Goal: Find contact information: Find contact information

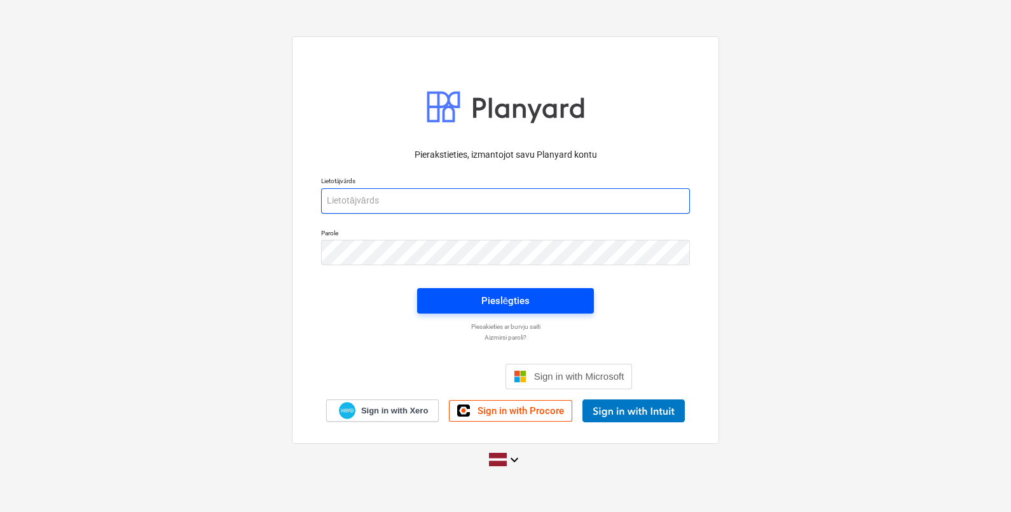
type input "[EMAIL_ADDRESS][DOMAIN_NAME]"
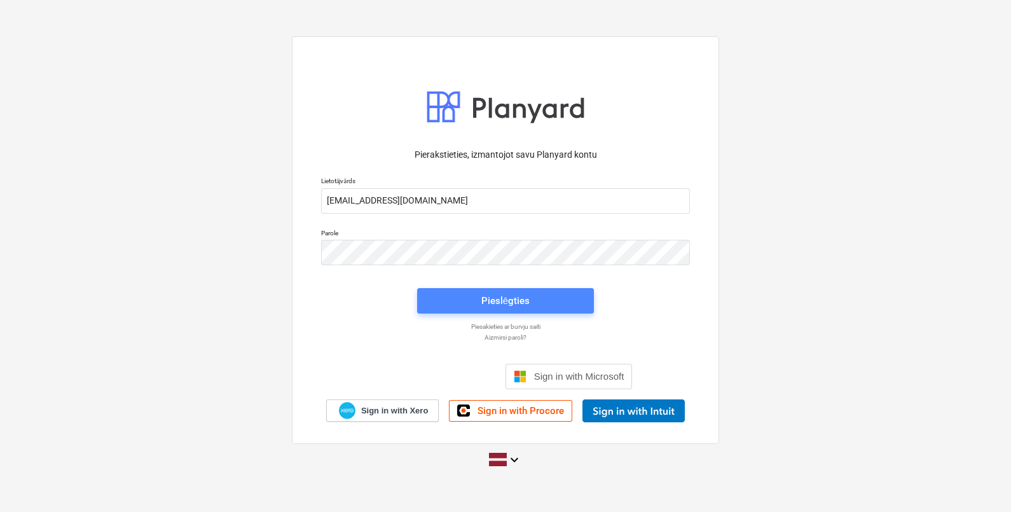
click at [560, 300] on span "Pieslēgties" at bounding box center [505, 300] width 146 height 17
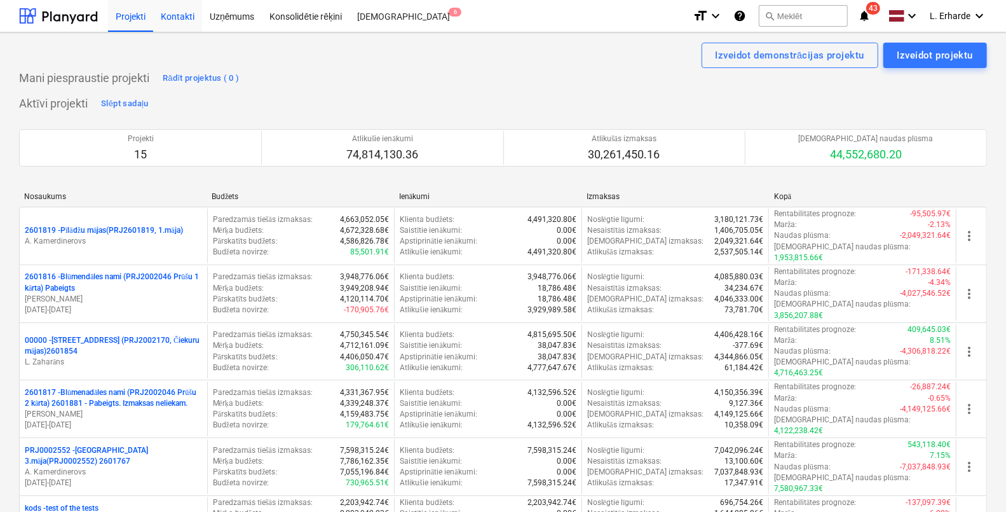
click at [184, 20] on div "Kontakti" at bounding box center [177, 15] width 49 height 32
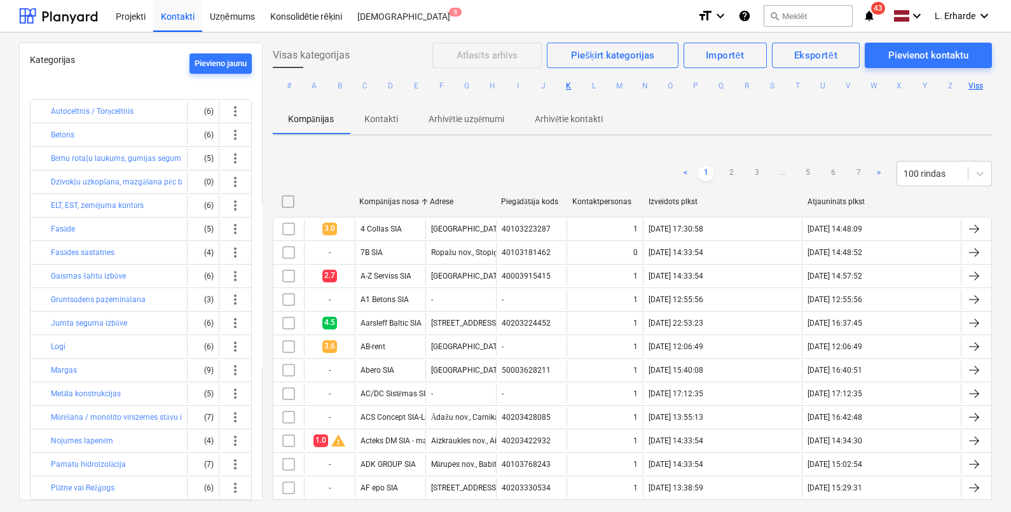
click at [563, 89] on button "K" at bounding box center [568, 85] width 15 height 15
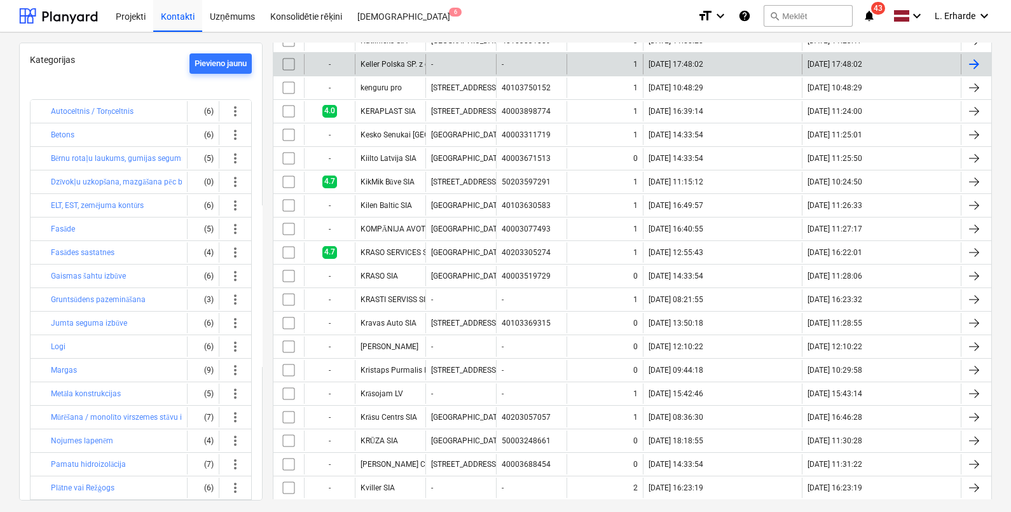
scroll to position [237, 0]
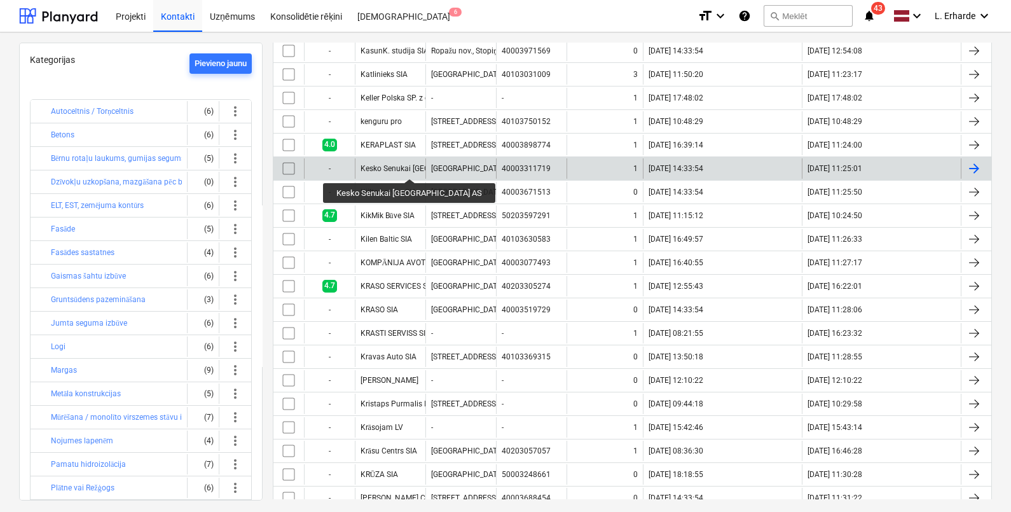
click at [381, 167] on div "Kesko Senukai [GEOGRAPHIC_DATA] AS" at bounding box center [428, 168] width 137 height 9
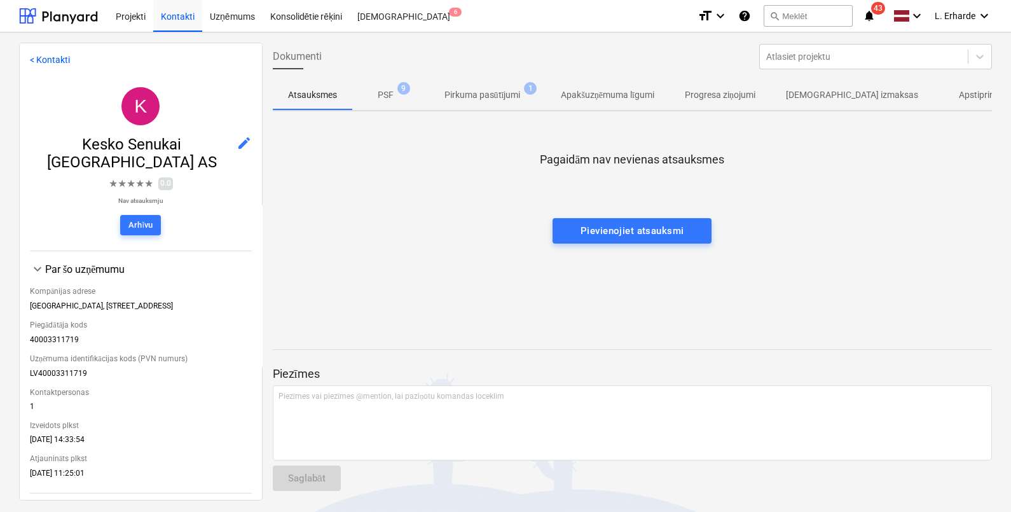
scroll to position [196, 0]
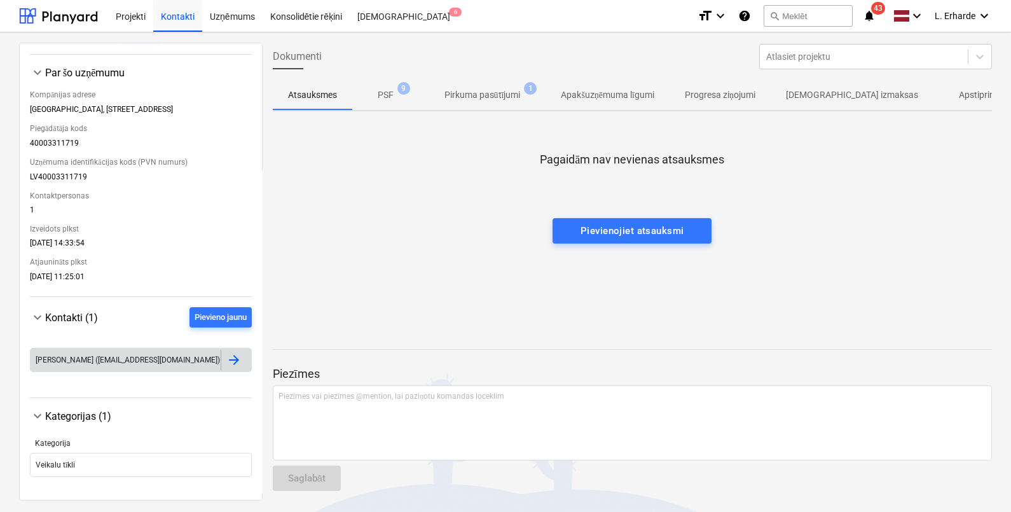
click at [89, 352] on div "[PERSON_NAME] ([EMAIL_ADDRESS][DOMAIN_NAME])" at bounding box center [126, 360] width 190 height 20
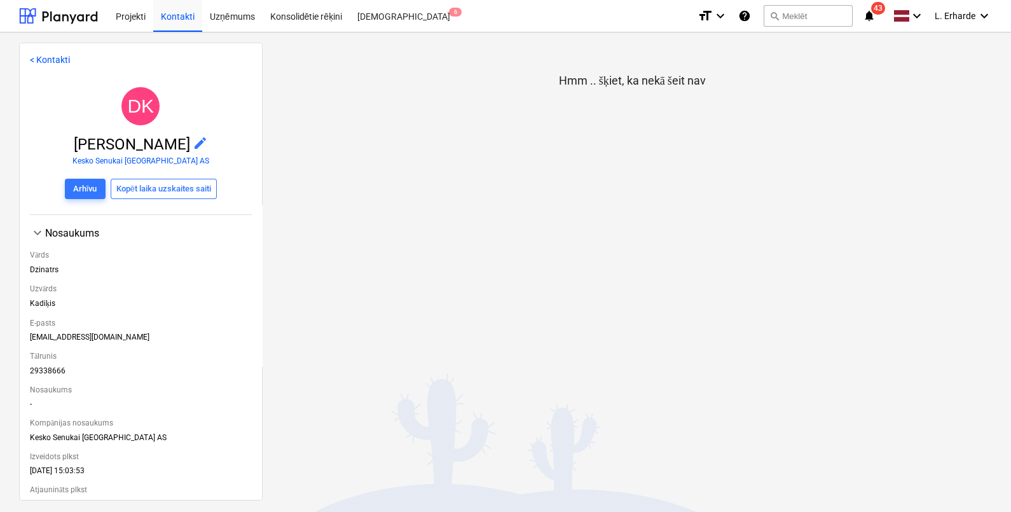
drag, startPoint x: 157, startPoint y: 341, endPoint x: 29, endPoint y: 339, distance: 128.5
click at [29, 339] on div "< Kontakti DK [PERSON_NAME] edit Kesko Senukai [GEOGRAPHIC_DATA] AS Arhīvu Kopē…" at bounding box center [141, 272] width 244 height 458
copy div "[EMAIL_ADDRESS][DOMAIN_NAME]"
click at [172, 11] on div "Kontakti" at bounding box center [177, 15] width 49 height 32
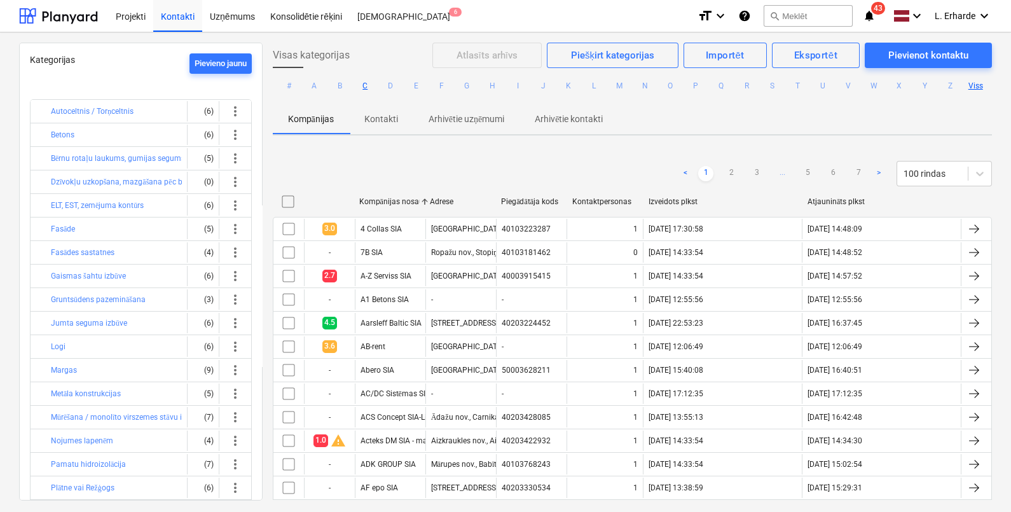
click at [361, 87] on button "C" at bounding box center [364, 85] width 15 height 15
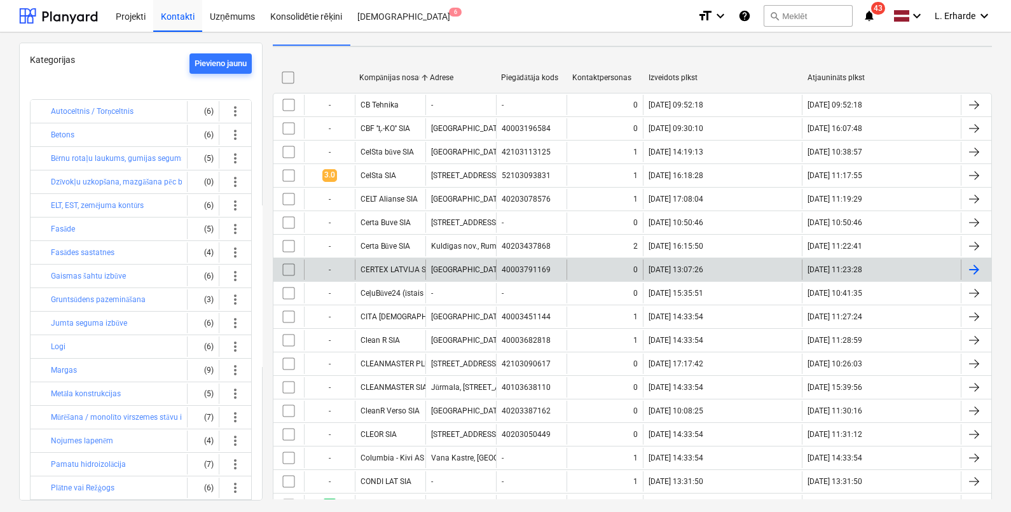
scroll to position [63, 0]
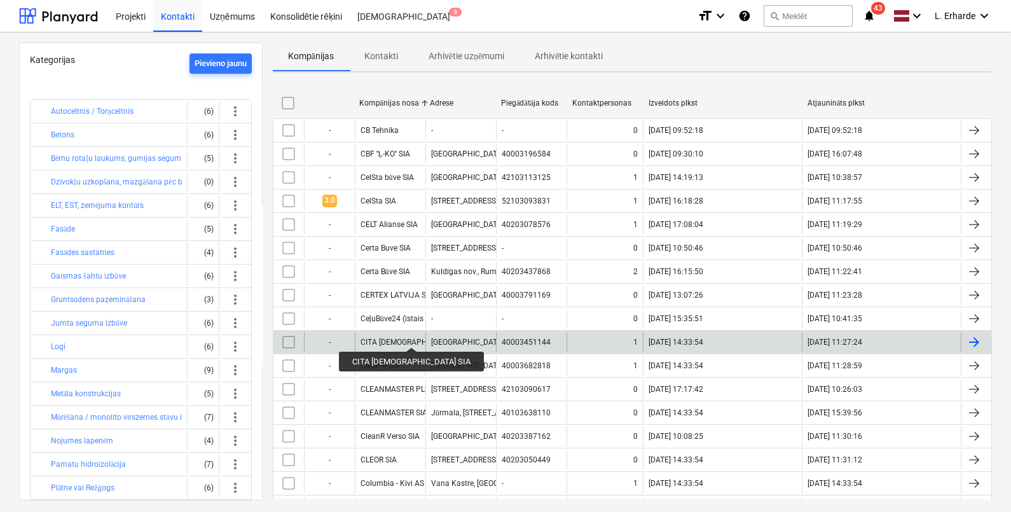
click at [394, 338] on div "CITA [DEMOGRAPHIC_DATA] SIA" at bounding box center [415, 342] width 111 height 9
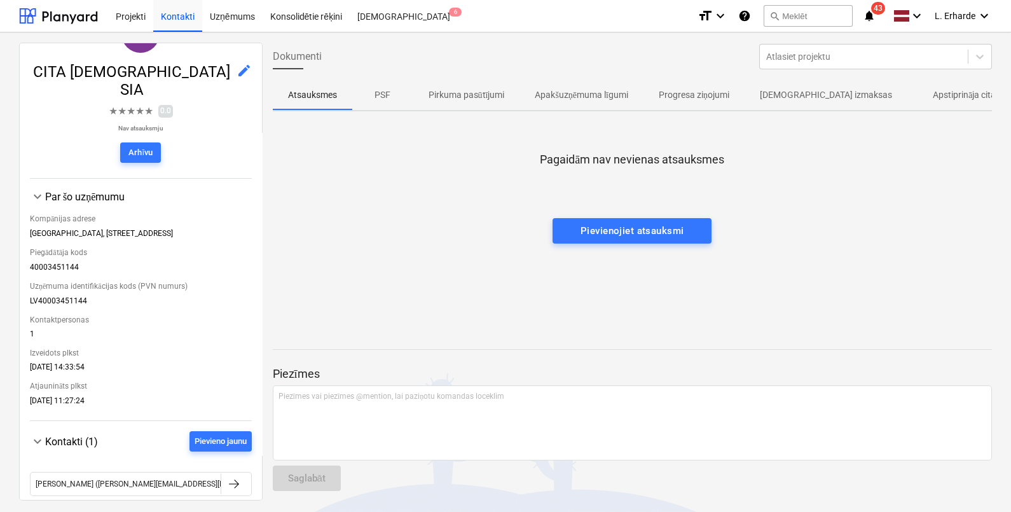
scroll to position [133, 0]
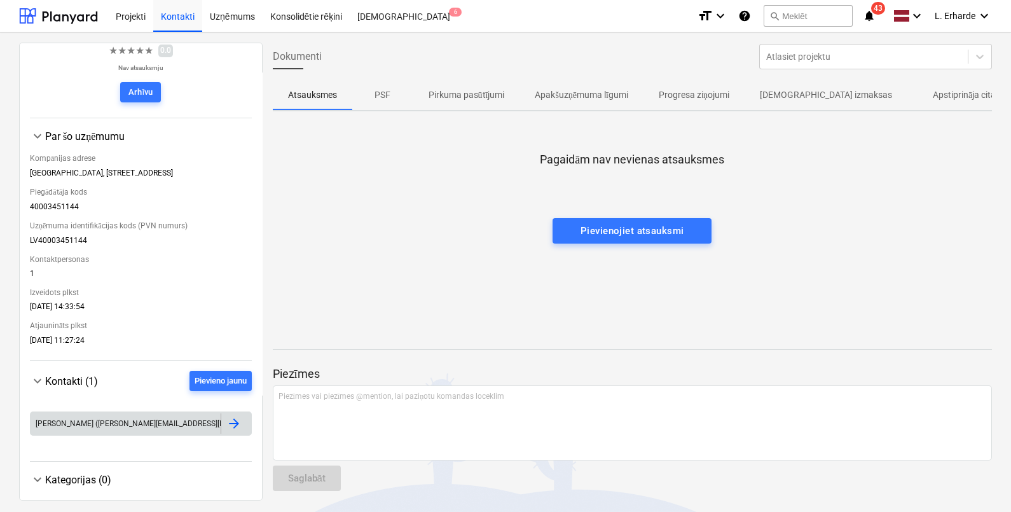
click at [236, 416] on div at bounding box center [233, 423] width 15 height 15
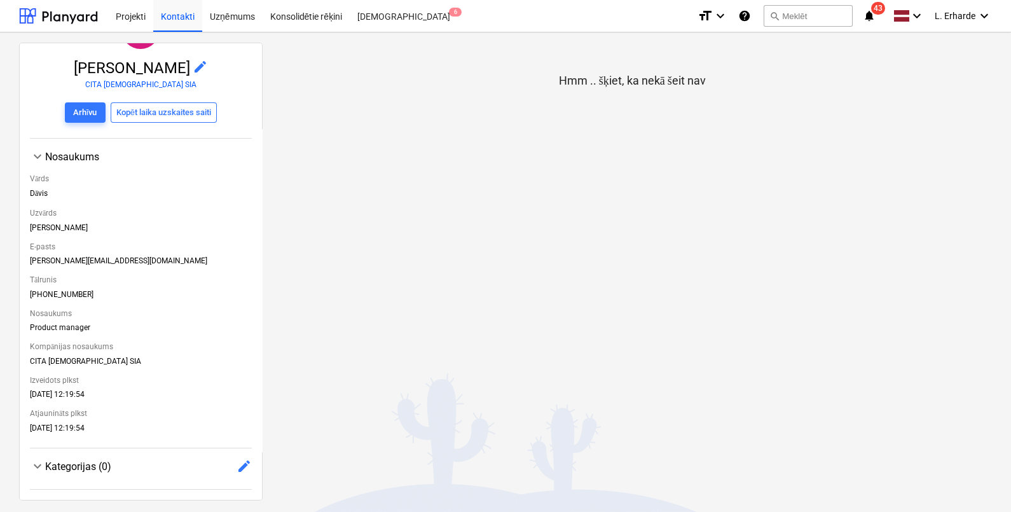
scroll to position [82, 0]
drag, startPoint x: 108, startPoint y: 256, endPoint x: 25, endPoint y: 260, distance: 82.8
click at [25, 260] on div "< Kontakti DE [PERSON_NAME] edit CITA SANTEHNIKA SIA Arhīvu Kopēt laika uzskait…" at bounding box center [141, 272] width 244 height 458
copy div "[PERSON_NAME][EMAIL_ADDRESS][DOMAIN_NAME]"
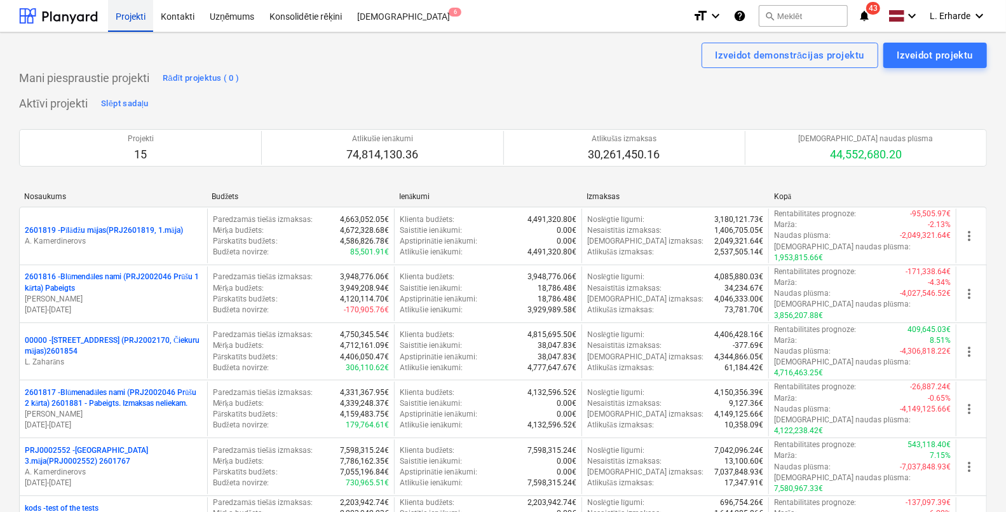
click at [128, 20] on div "Projekti" at bounding box center [130, 15] width 45 height 32
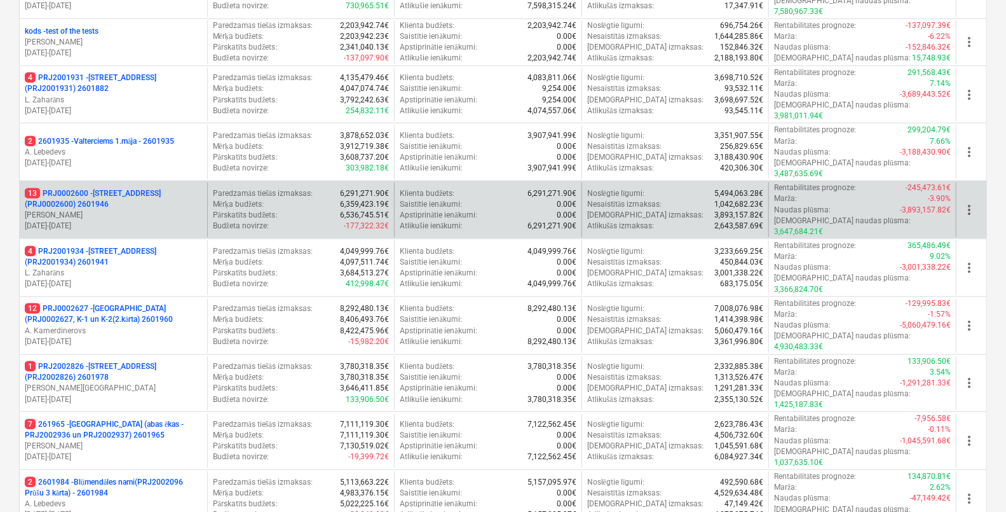
scroll to position [397, 0]
